Goal: Find contact information: Find specific page/section

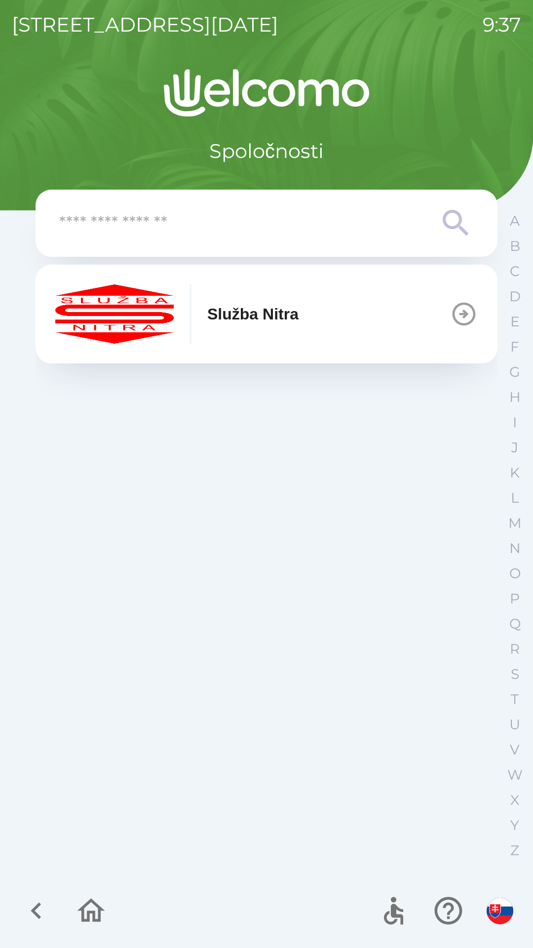
click at [191, 331] on div "button" at bounding box center [191, 313] width 2 height 59
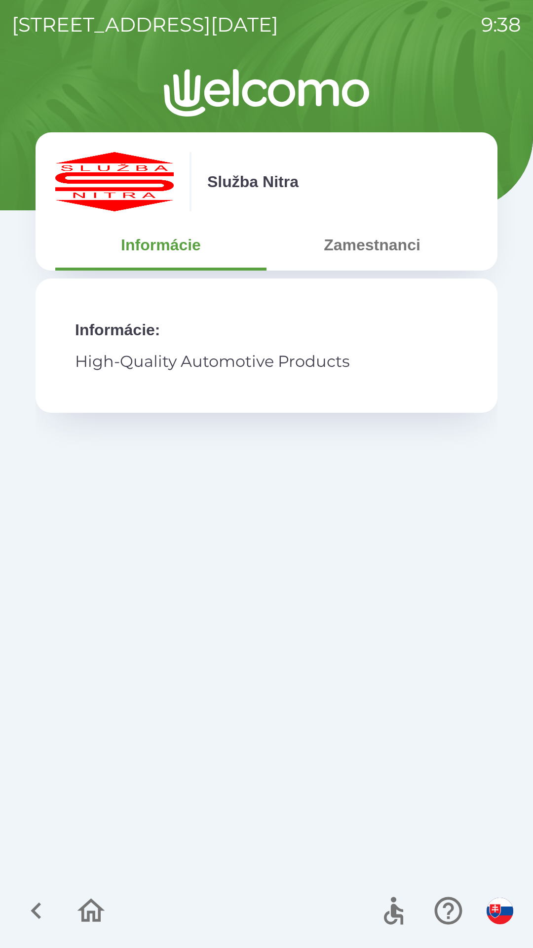
click at [343, 251] on button "Zamestnanci" at bounding box center [372, 245] width 211 height 36
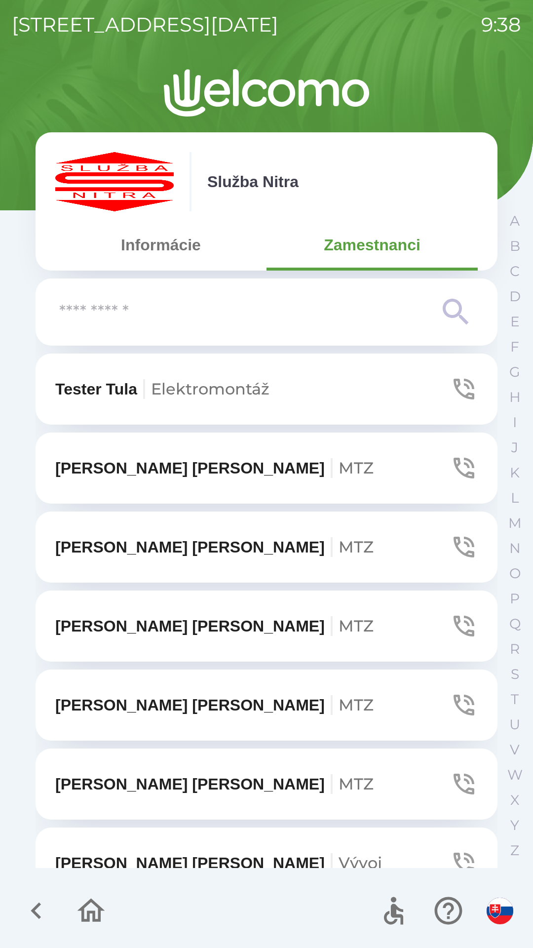
click at [88, 322] on input "text" at bounding box center [246, 312] width 375 height 27
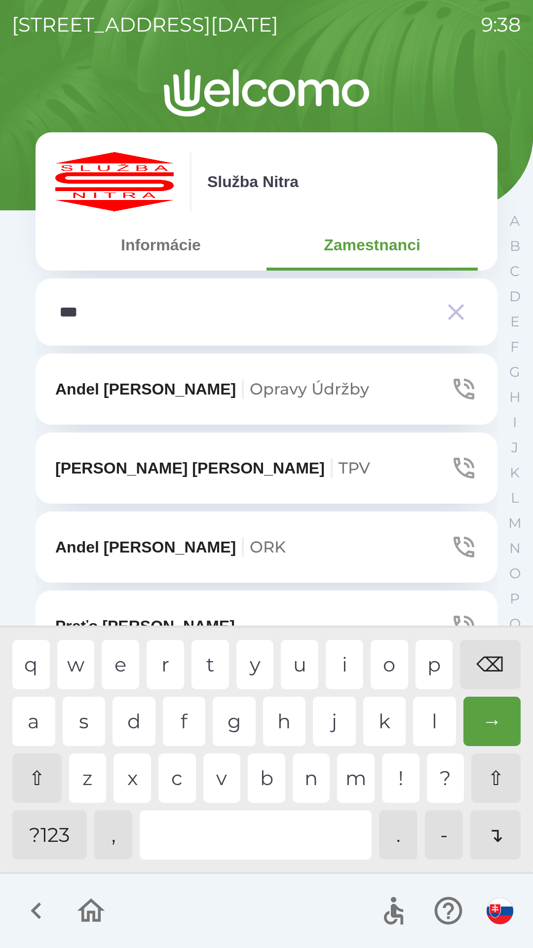
click at [138, 707] on div "d" at bounding box center [134, 721] width 43 height 49
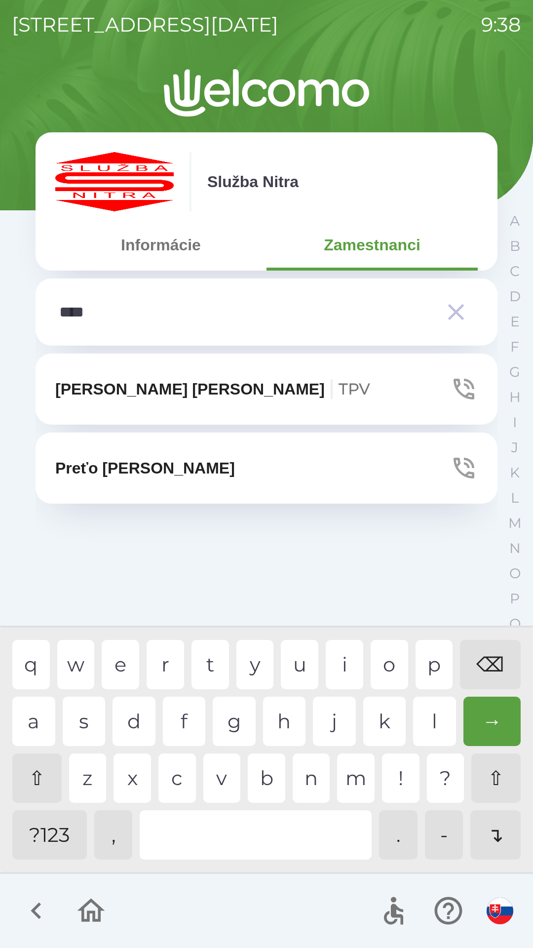
click at [159, 656] on div "r" at bounding box center [166, 664] width 38 height 49
type input "*****"
click at [129, 658] on div "e" at bounding box center [121, 664] width 38 height 49
click at [111, 461] on p "Preťo [PERSON_NAME]" at bounding box center [145, 468] width 180 height 24
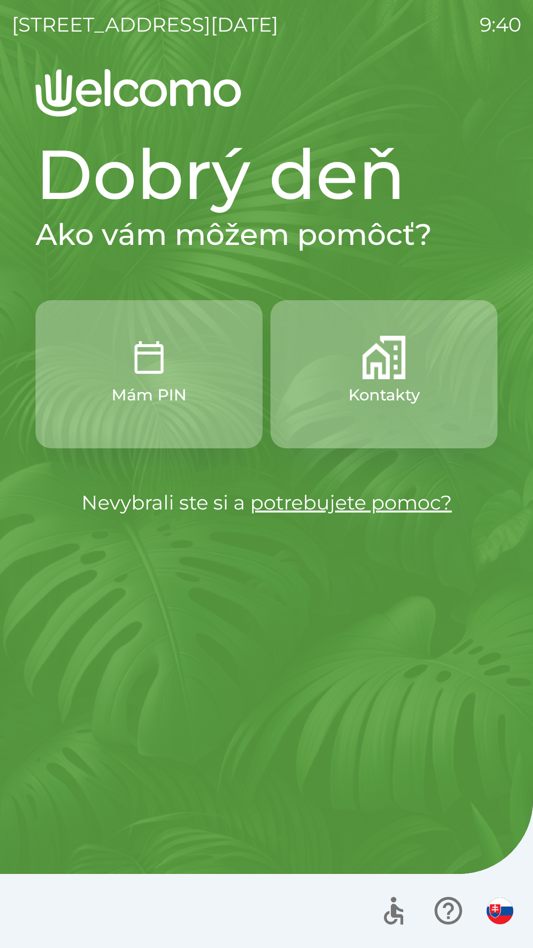
click at [349, 392] on p "Kontakty" at bounding box center [385, 395] width 72 height 24
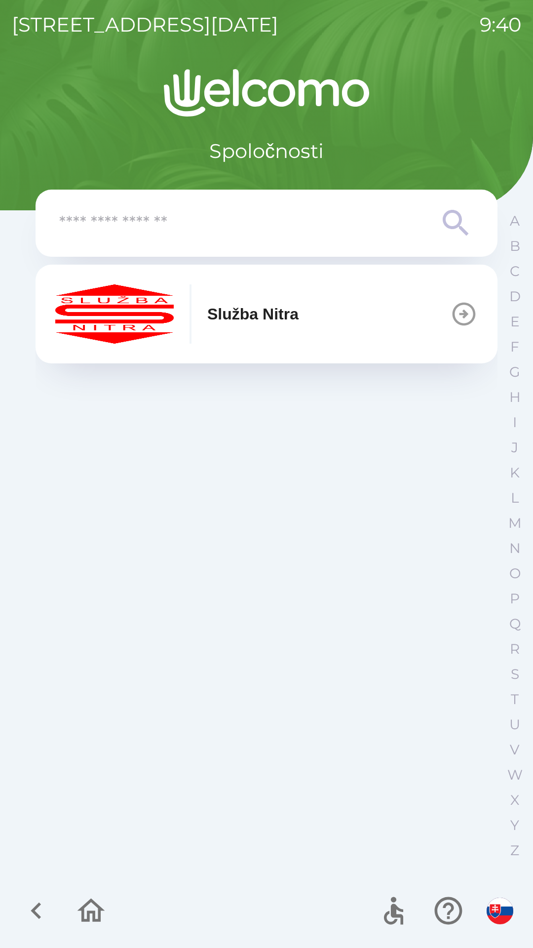
click at [251, 320] on p "Služba Nitra" at bounding box center [252, 314] width 91 height 24
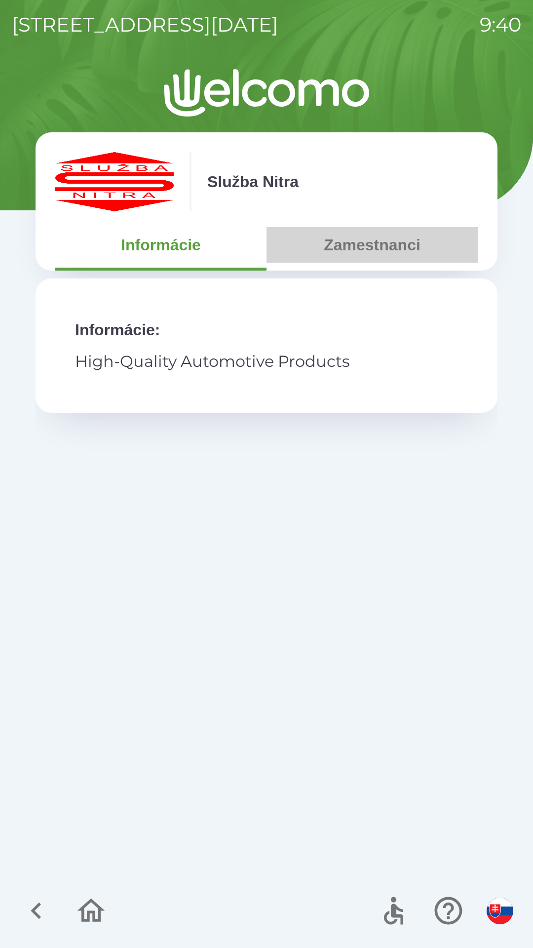
click at [338, 248] on button "Zamestnanci" at bounding box center [372, 245] width 211 height 36
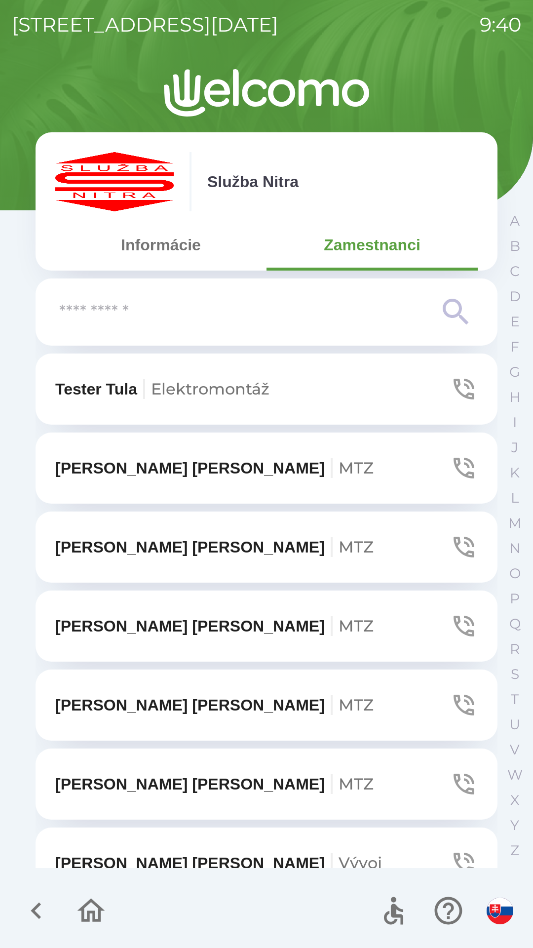
click at [167, 323] on input "text" at bounding box center [246, 312] width 375 height 27
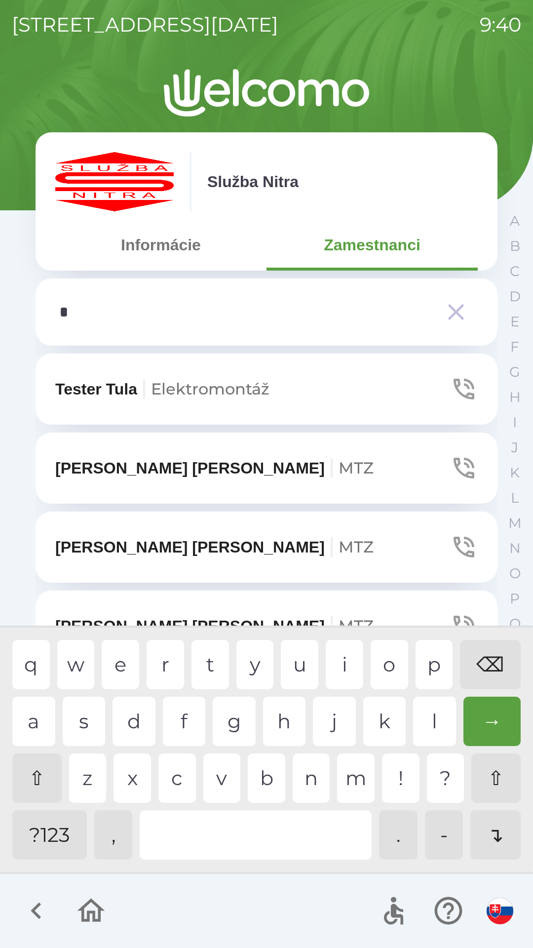
click at [125, 666] on div "e" at bounding box center [121, 664] width 38 height 49
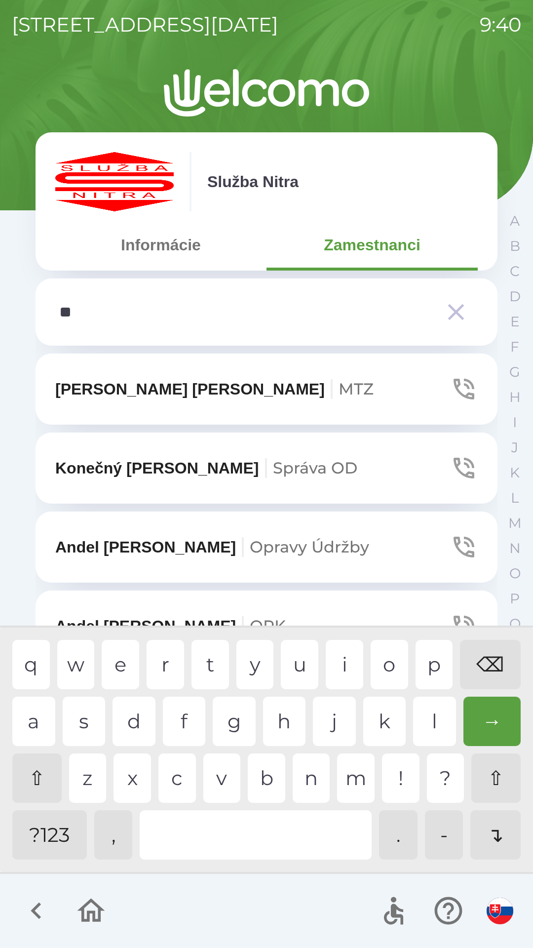
click at [433, 732] on div "l" at bounding box center [434, 721] width 43 height 49
type input "***"
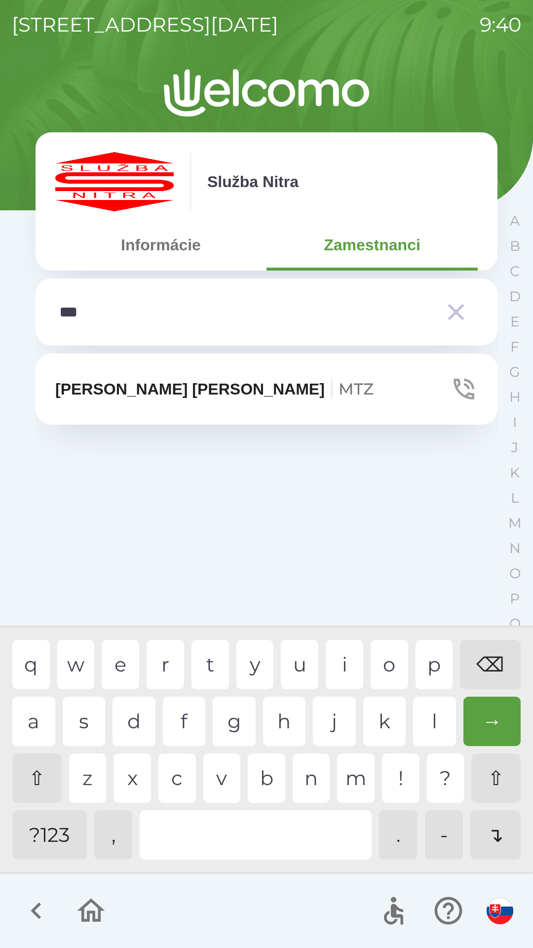
click at [121, 666] on div "e" at bounding box center [121, 664] width 38 height 49
click at [110, 393] on p "[PERSON_NAME] MTZ" at bounding box center [214, 389] width 318 height 24
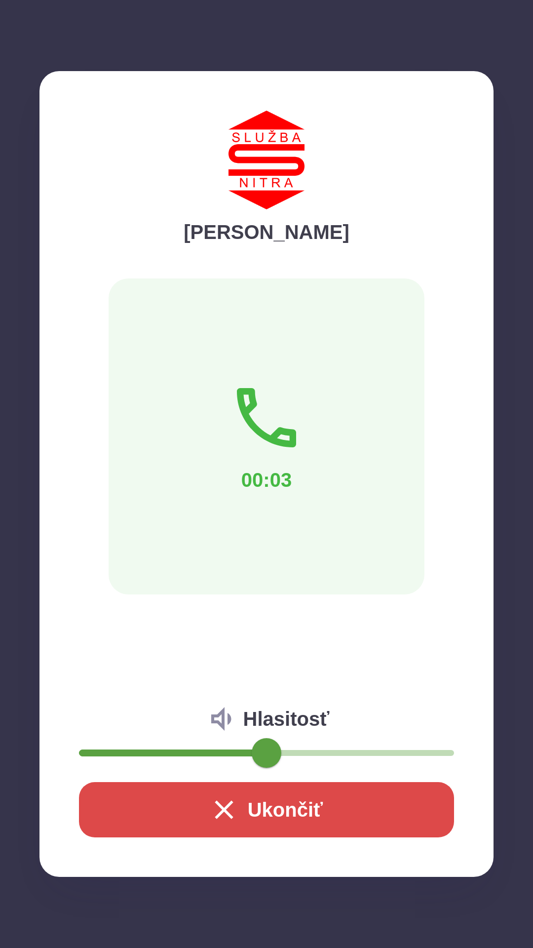
click at [0, 393] on div "[PERSON_NAME] 00:03 Hlasitosť Ukončiť" at bounding box center [266, 474] width 533 height 948
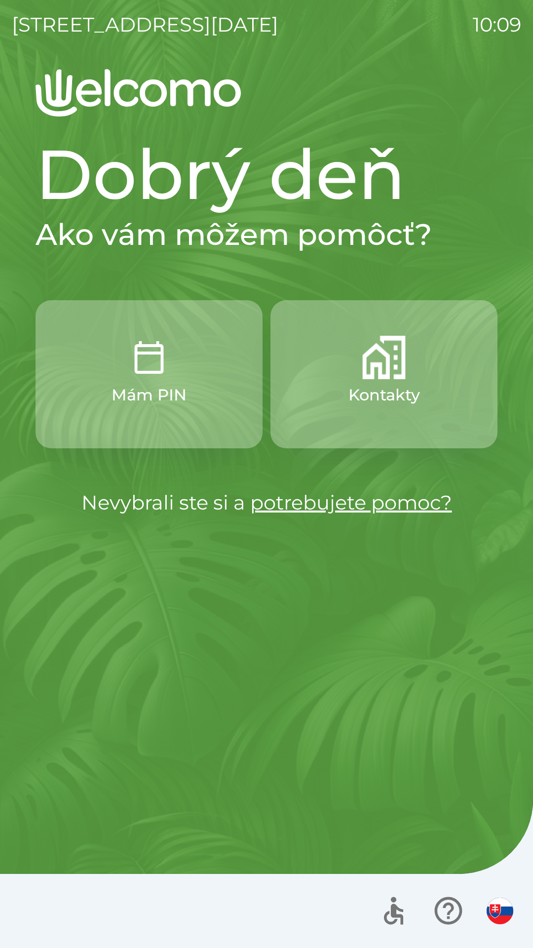
click at [152, 364] on img "button" at bounding box center [148, 357] width 43 height 43
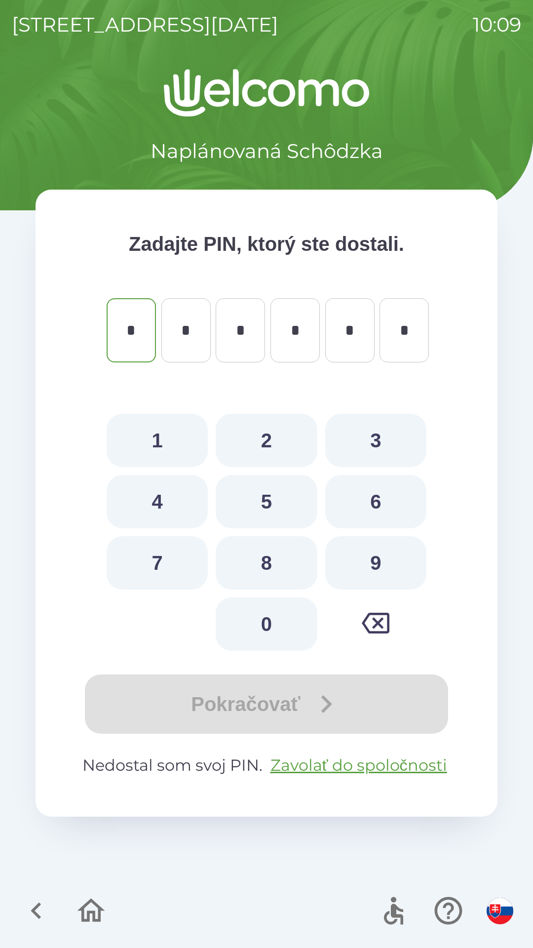
click at [35, 906] on icon "button" at bounding box center [36, 910] width 33 height 33
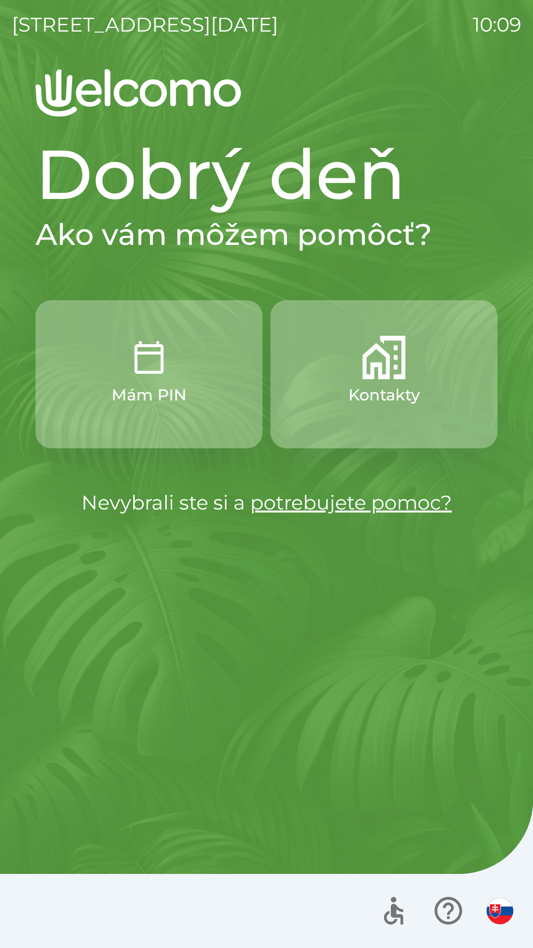
click at [373, 381] on button "Kontakty" at bounding box center [384, 374] width 227 height 148
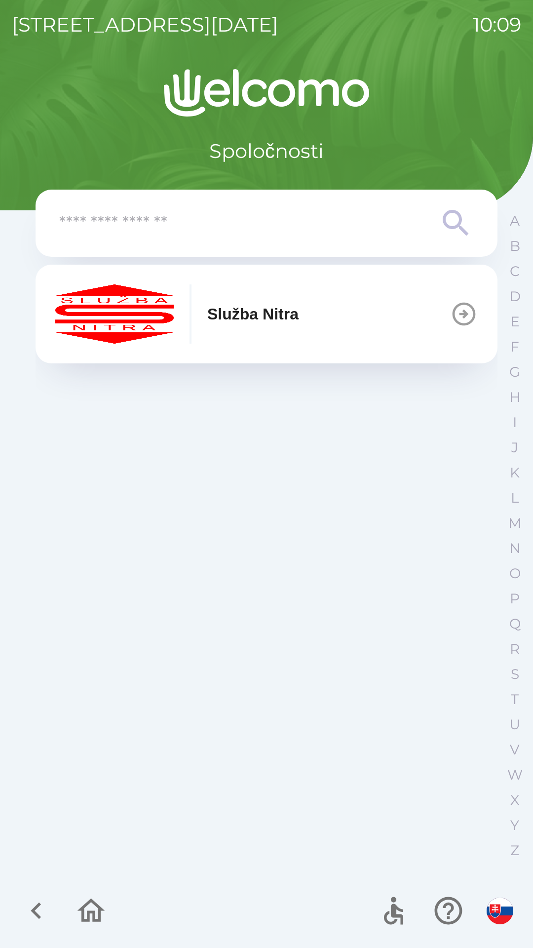
click at [272, 311] on p "Služba Nitra" at bounding box center [252, 314] width 91 height 24
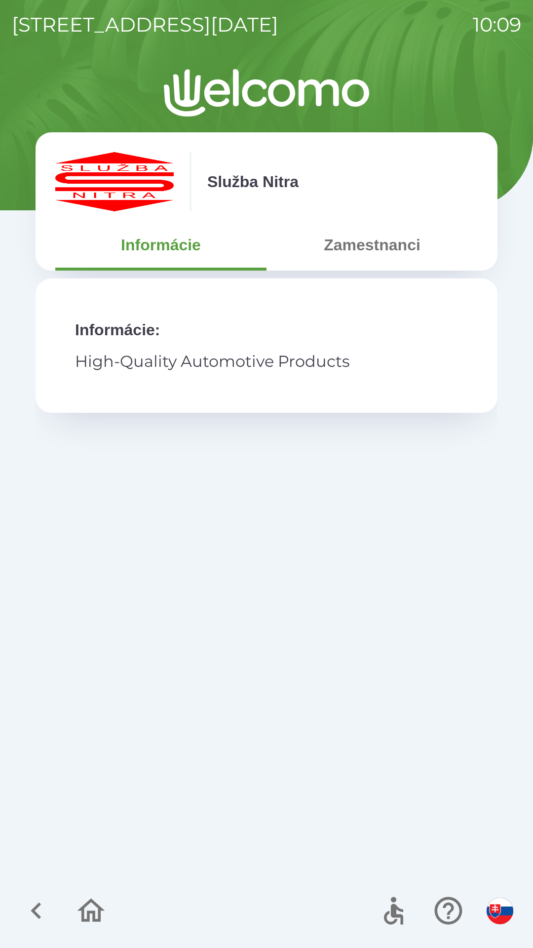
click at [386, 239] on button "Zamestnanci" at bounding box center [372, 245] width 211 height 36
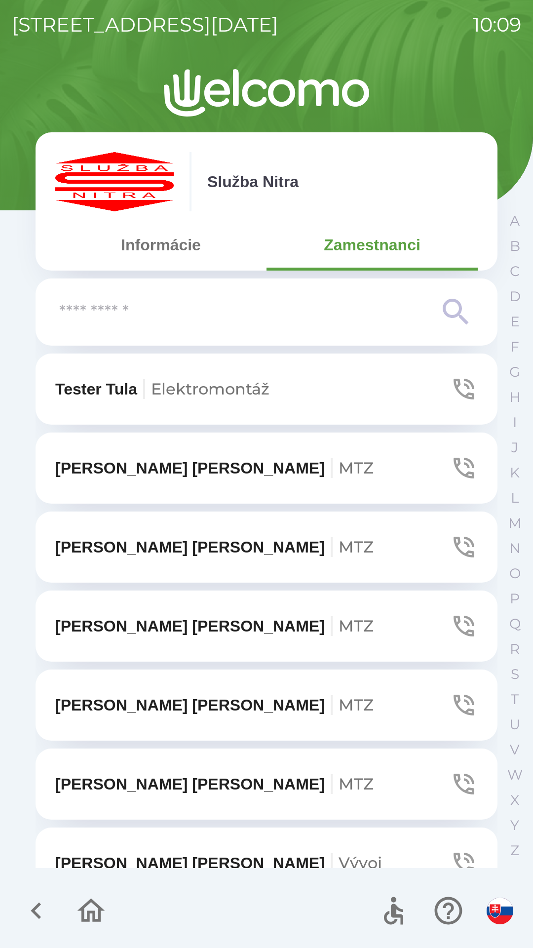
click at [36, 918] on icon "button" at bounding box center [36, 910] width 33 height 33
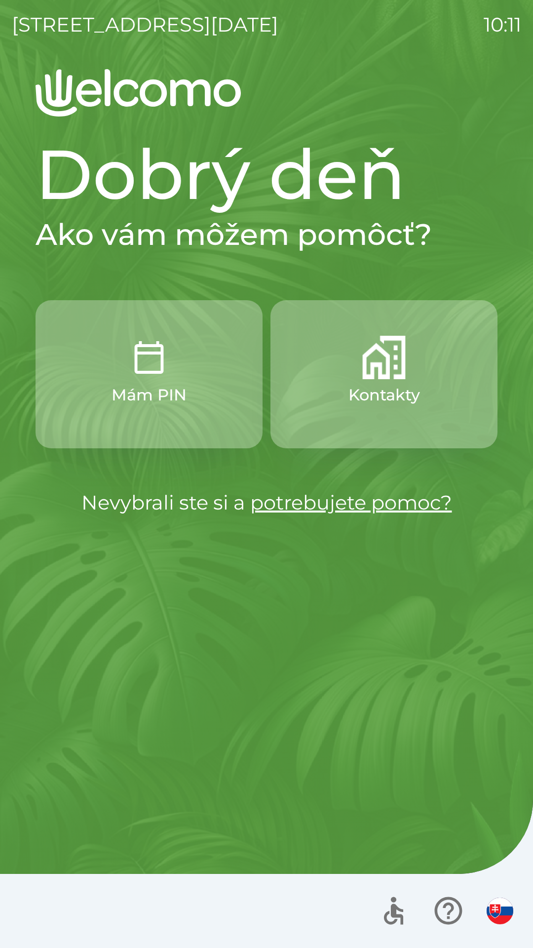
click at [371, 390] on p "Kontakty" at bounding box center [385, 395] width 72 height 24
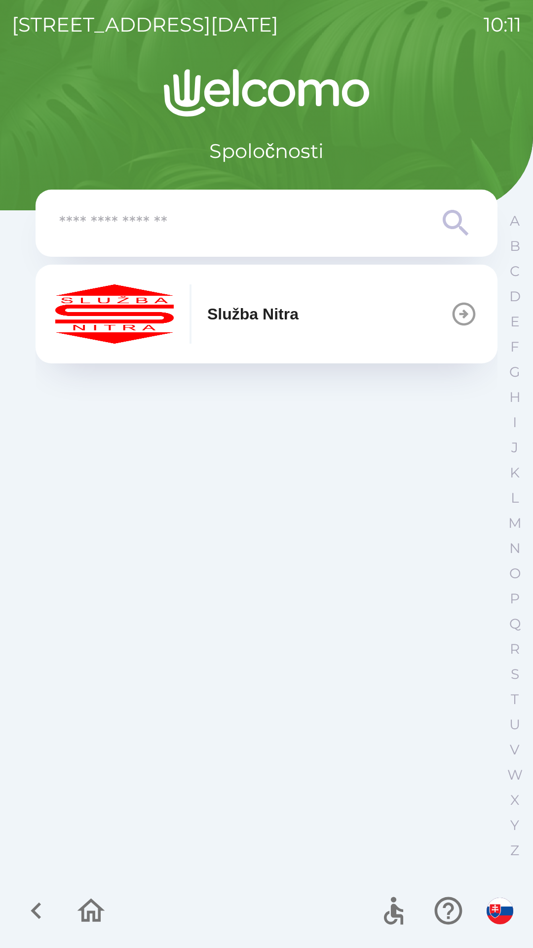
click at [145, 214] on input "text" at bounding box center [246, 223] width 375 height 27
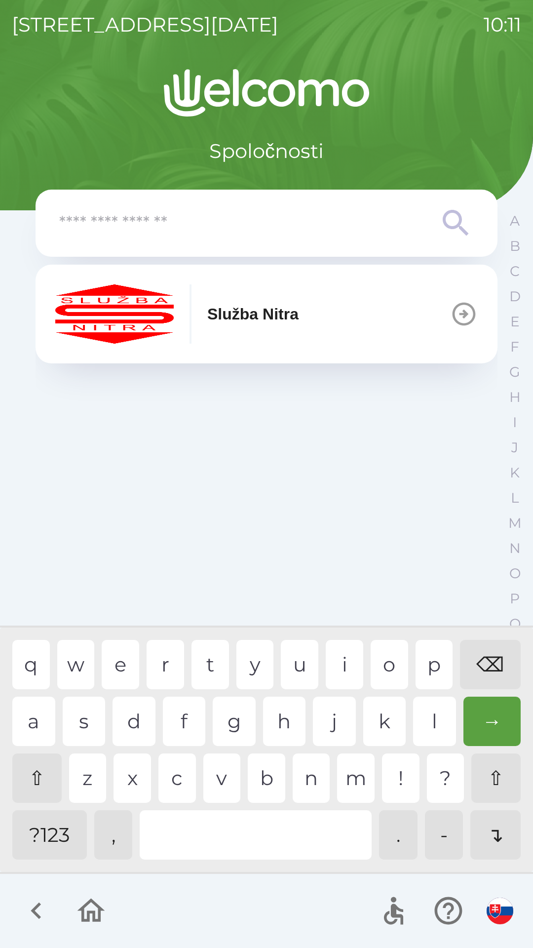
click at [26, 914] on icon "button" at bounding box center [36, 910] width 33 height 33
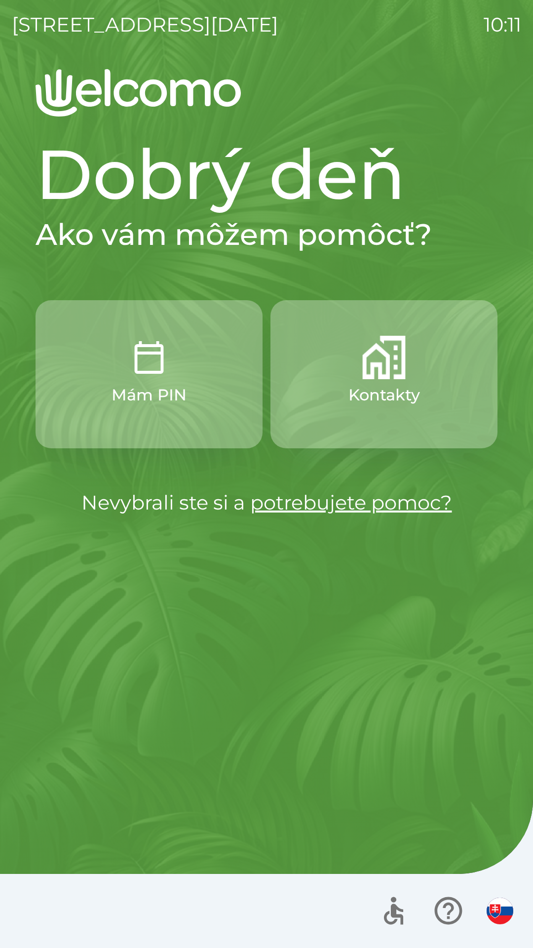
click at [377, 374] on img "button" at bounding box center [383, 357] width 43 height 43
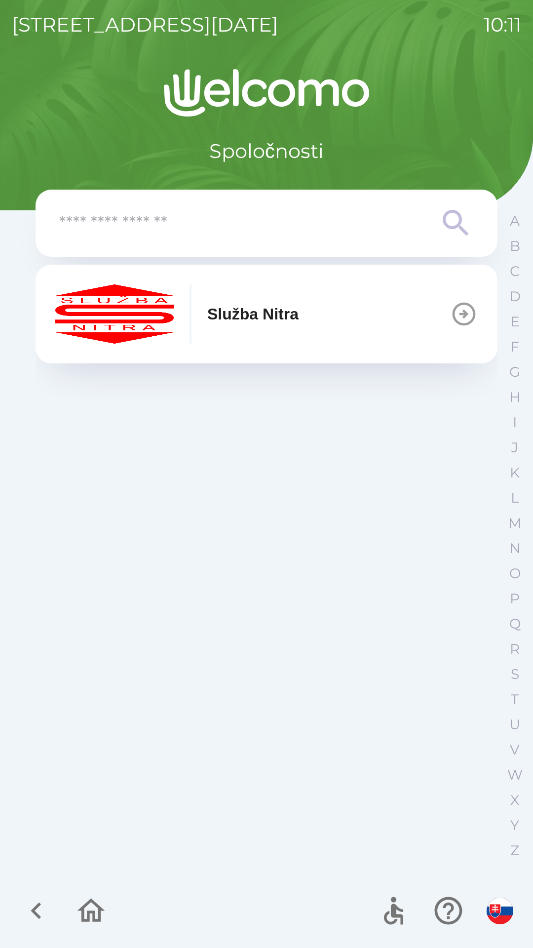
click at [248, 316] on p "Služba Nitra" at bounding box center [252, 314] width 91 height 24
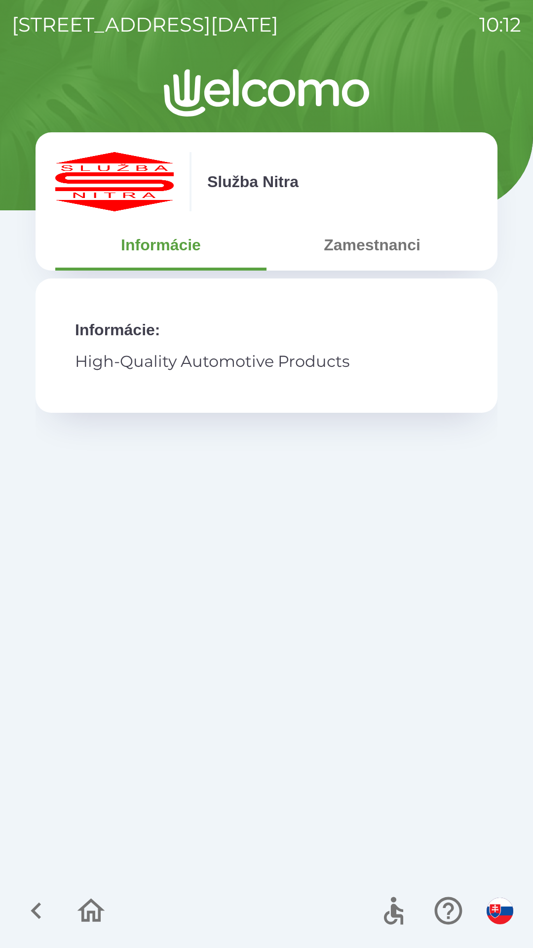
click at [358, 246] on button "Zamestnanci" at bounding box center [372, 245] width 211 height 36
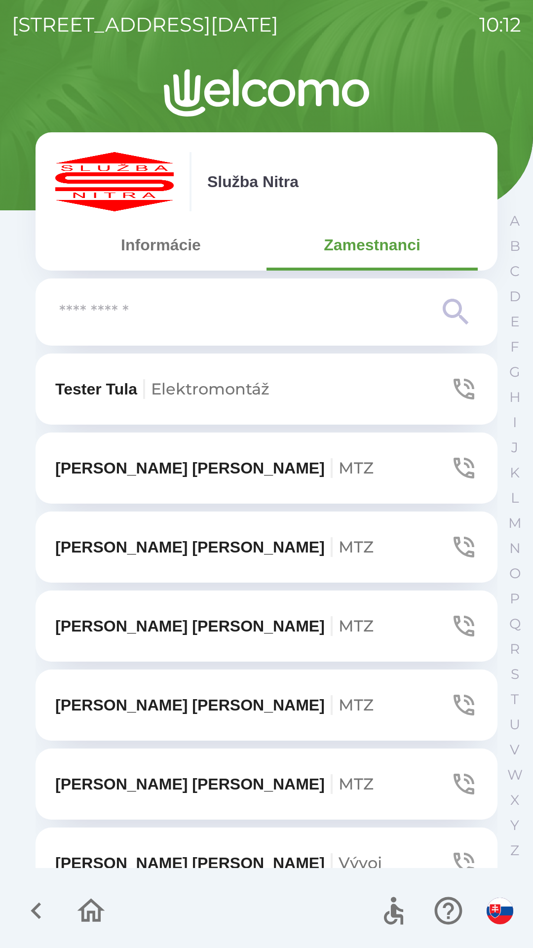
click at [151, 244] on button "Informácie" at bounding box center [160, 245] width 211 height 36
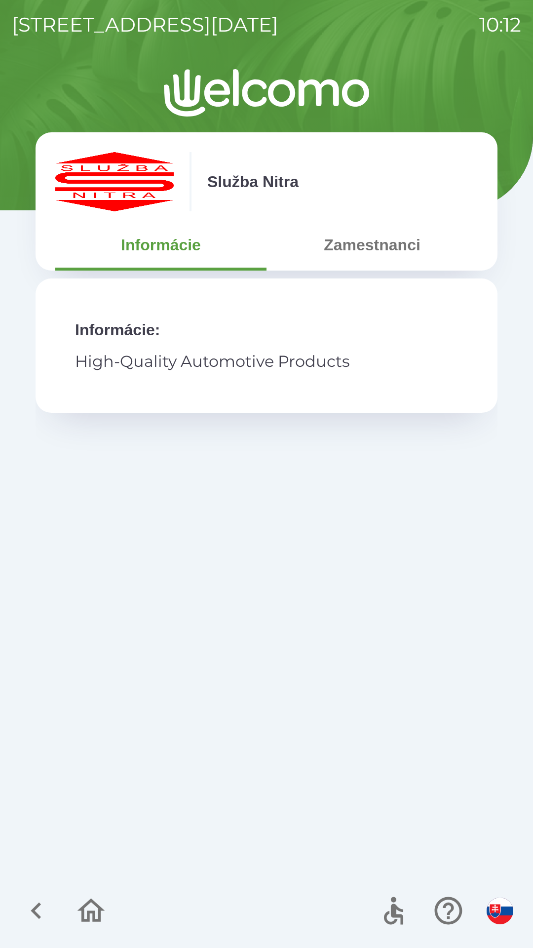
click at [383, 238] on button "Zamestnanci" at bounding box center [372, 245] width 211 height 36
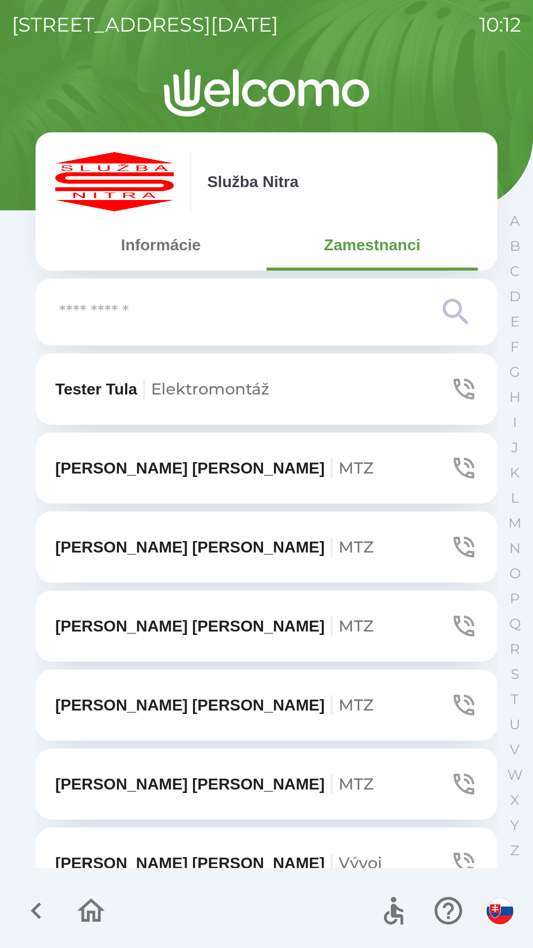
click at [146, 305] on input "text" at bounding box center [246, 312] width 375 height 27
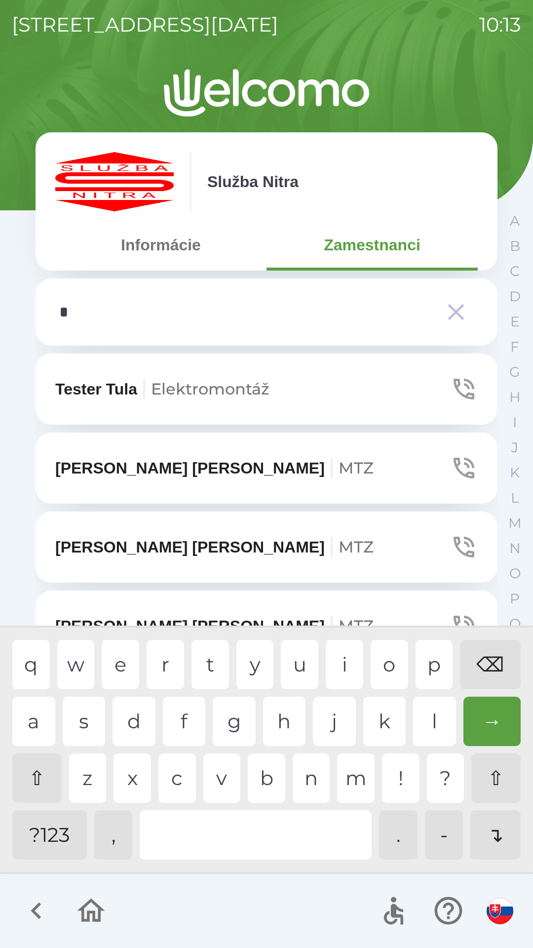
click at [27, 721] on div "a" at bounding box center [33, 721] width 43 height 49
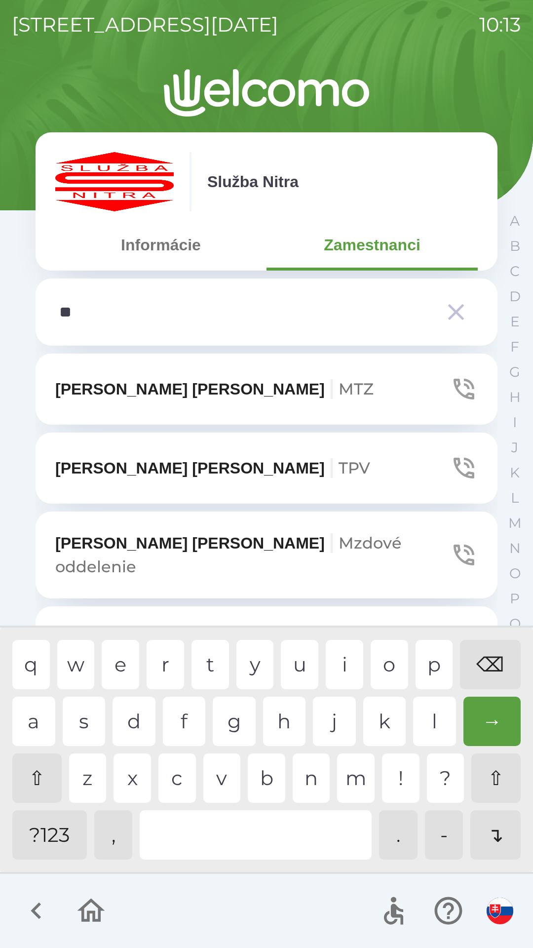
click at [301, 784] on div "n" at bounding box center [312, 777] width 38 height 49
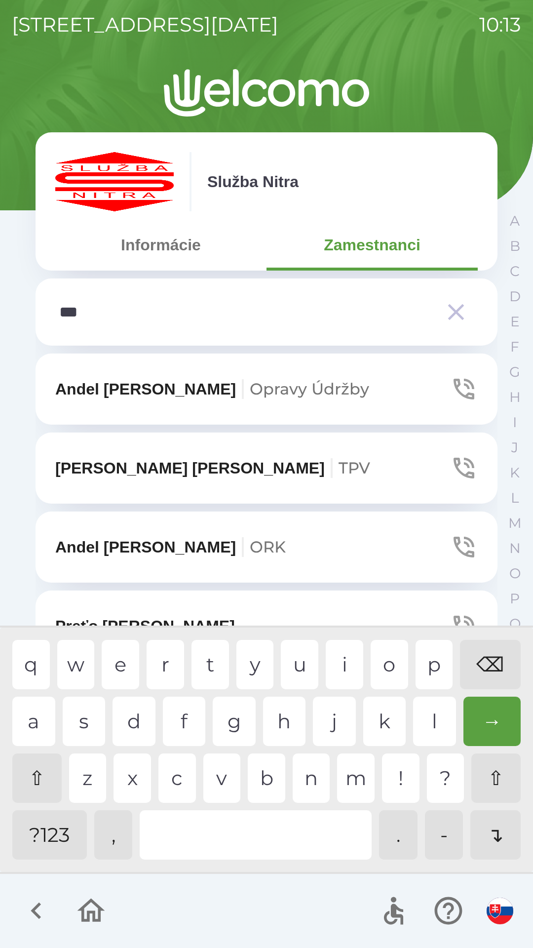
click at [121, 707] on div "d" at bounding box center [134, 721] width 43 height 49
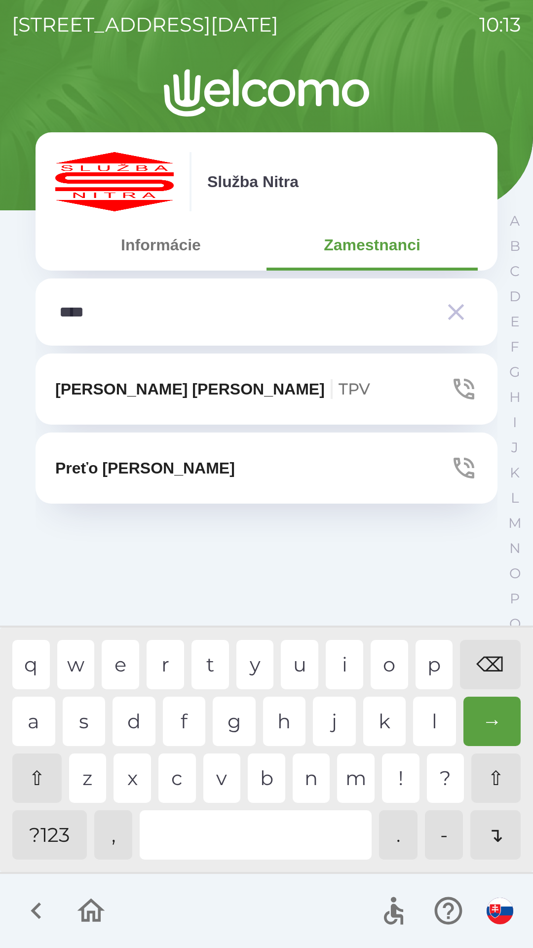
click at [167, 661] on div "r" at bounding box center [166, 664] width 38 height 49
type input "*****"
click at [198, 465] on button "Preťo [PERSON_NAME]" at bounding box center [267, 468] width 462 height 71
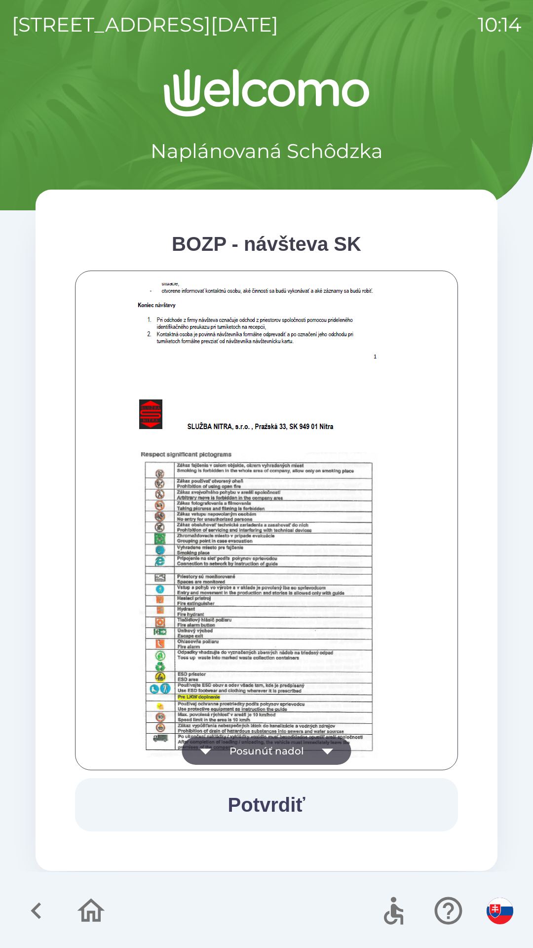
scroll to position [399, 0]
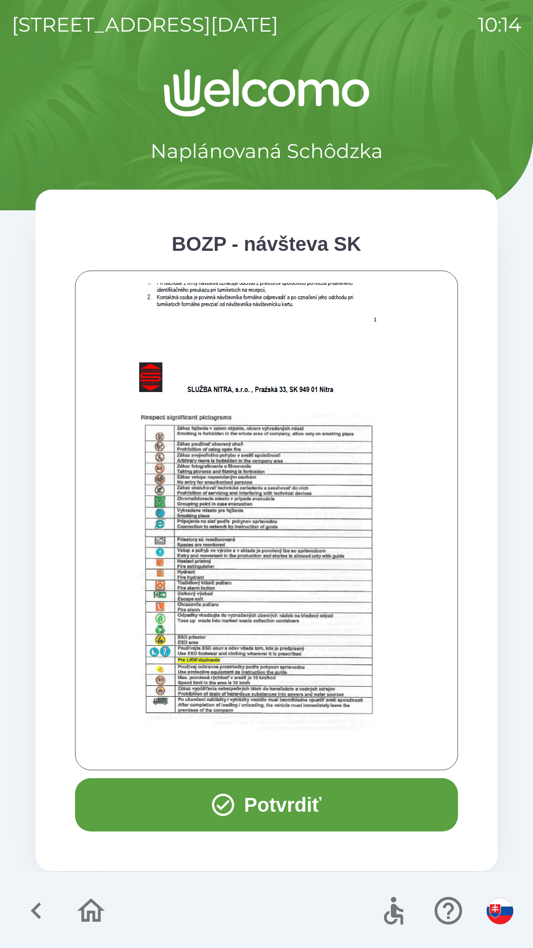
drag, startPoint x: 533, startPoint y: 403, endPoint x: 267, endPoint y: 426, distance: 266.6
click at [252, 593] on div "[STREET_ADDRESS][DATE] 10:14 Naplánovaná Schôdzka BOZP - návšteva SK Potvrdiť" at bounding box center [266, 474] width 533 height 948
